Goal: Information Seeking & Learning: Compare options

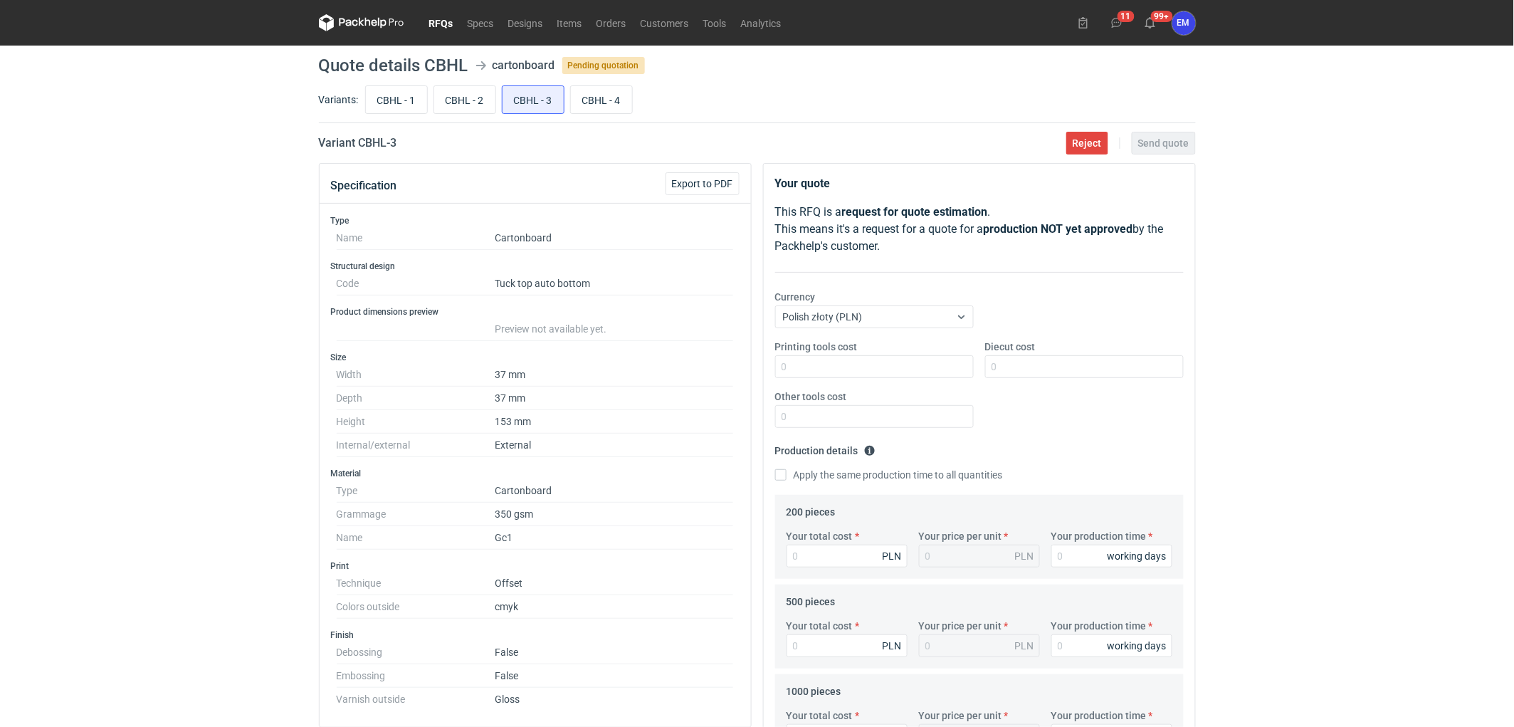
click at [1401, 292] on div "RFQs Specs Designs Items Orders Customers Tools Analytics 11 99+ EM [PERSON_NAM…" at bounding box center [757, 363] width 1514 height 727
click at [109, 218] on div "RFQs Specs Designs Items Orders Customers Tools Analytics 11 99+ EM [PERSON_NAM…" at bounding box center [757, 363] width 1514 height 727
click at [372, 97] on input "CBHL - 1" at bounding box center [396, 99] width 61 height 27
radio input "true"
click at [103, 354] on div "RFQs Specs Designs Items Orders Customers Tools Analytics 11 99+ EM [PERSON_NAM…" at bounding box center [757, 363] width 1514 height 727
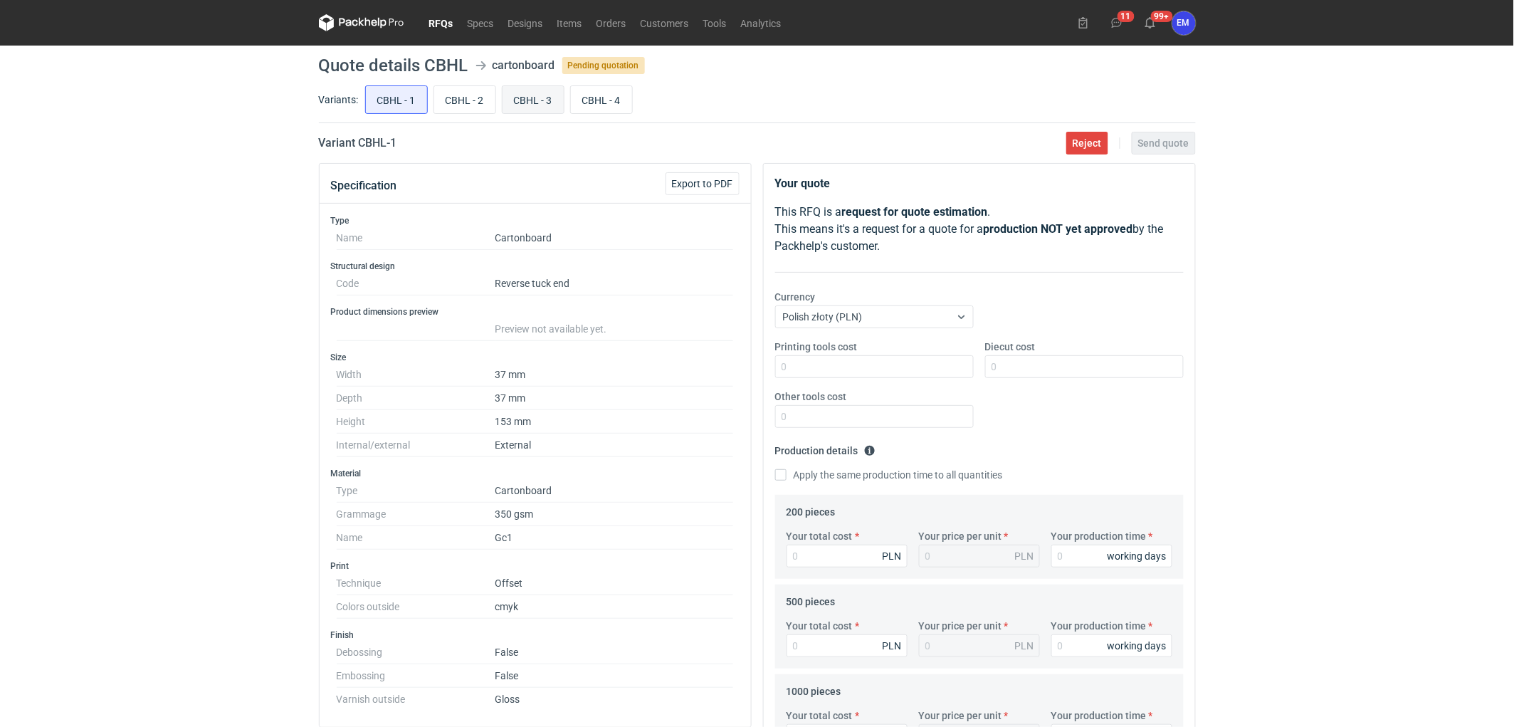
click at [518, 98] on input "CBHL - 3" at bounding box center [532, 99] width 61 height 27
radio input "true"
drag, startPoint x: 95, startPoint y: 195, endPoint x: 133, endPoint y: 245, distance: 62.5
click at [95, 196] on div "RFQs Specs Designs Items Orders Customers Tools Analytics 11 99+ EM [PERSON_NAM…" at bounding box center [757, 363] width 1514 height 727
click at [172, 356] on div "RFQs Specs Designs Items Orders Customers Tools Analytics 11 99+ EM [PERSON_NAM…" at bounding box center [757, 363] width 1514 height 727
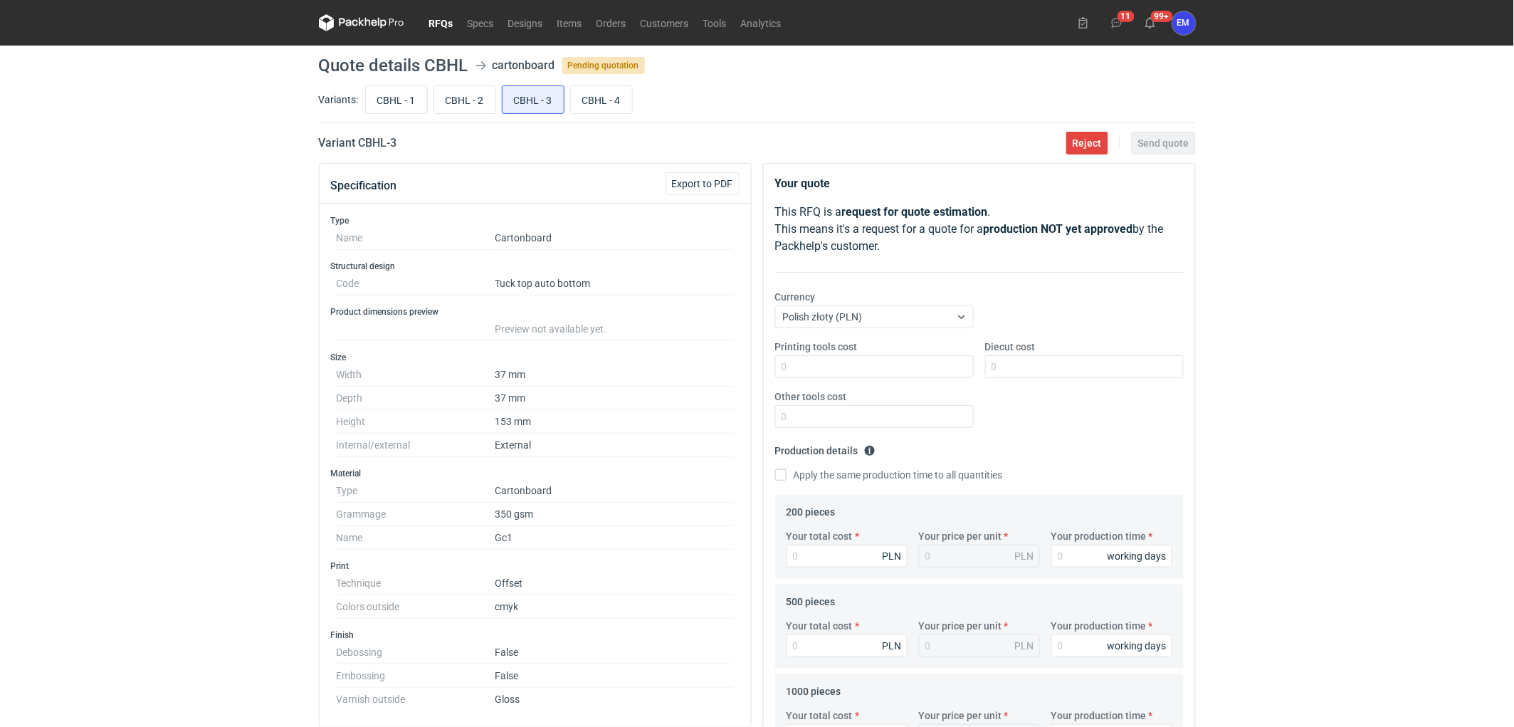
click at [30, 396] on div "RFQs Specs Designs Items Orders Customers Tools Analytics 11 99+ EM [PERSON_NAM…" at bounding box center [757, 363] width 1514 height 727
click at [162, 215] on div "RFQs Specs Designs Items Orders Customers Tools Analytics 11 99+ EM [PERSON_NAM…" at bounding box center [757, 363] width 1514 height 727
click at [378, 97] on input "CBHL - 1" at bounding box center [396, 99] width 61 height 27
radio input "true"
click at [222, 236] on div "RFQs Specs Designs Items Orders Customers Tools Analytics 11 99+ EM [PERSON_NAM…" at bounding box center [757, 363] width 1514 height 727
